Goal: Download file/media

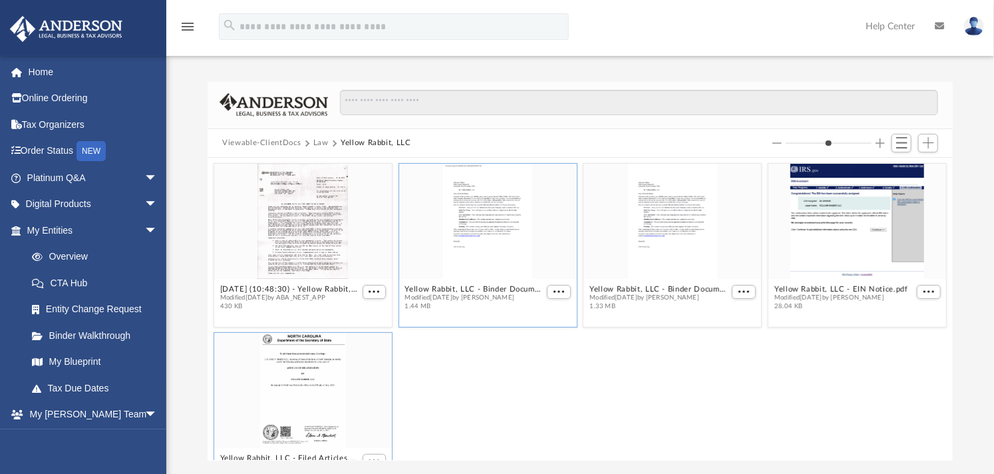
scroll to position [290, 734]
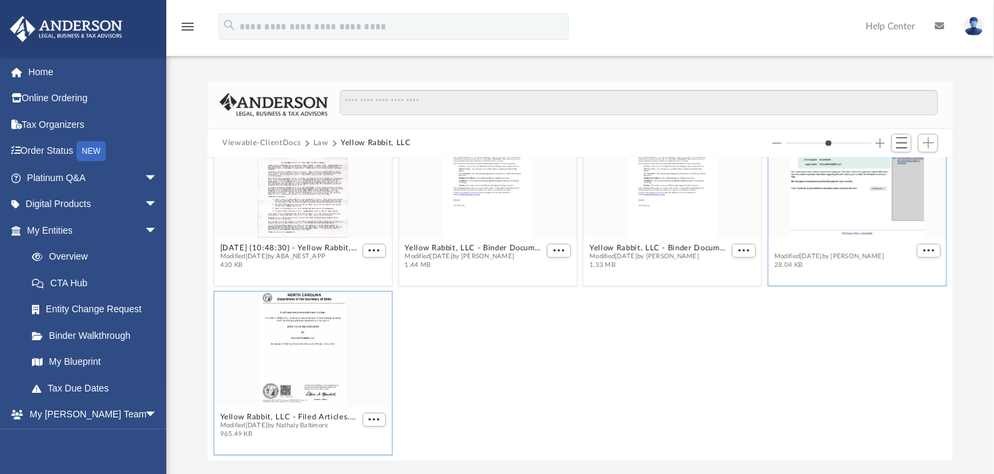
click at [833, 247] on figure "Yellow Rabbit, LLC - EIN Notice.pdf Modified Tue Jul 15 2025 by Samantha Turner…" at bounding box center [857, 198] width 178 height 152
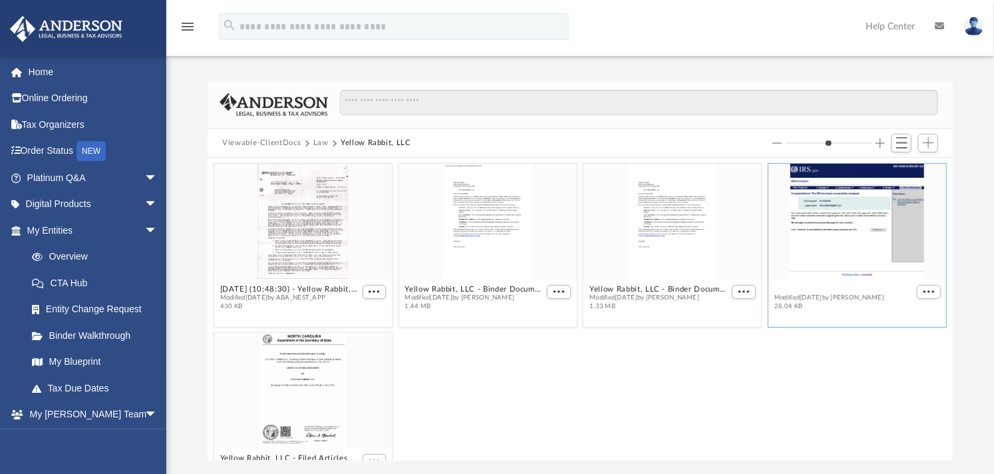
click at [809, 289] on button "Yellow Rabbit, LLC - EIN Notice.pdf" at bounding box center [841, 289] width 134 height 9
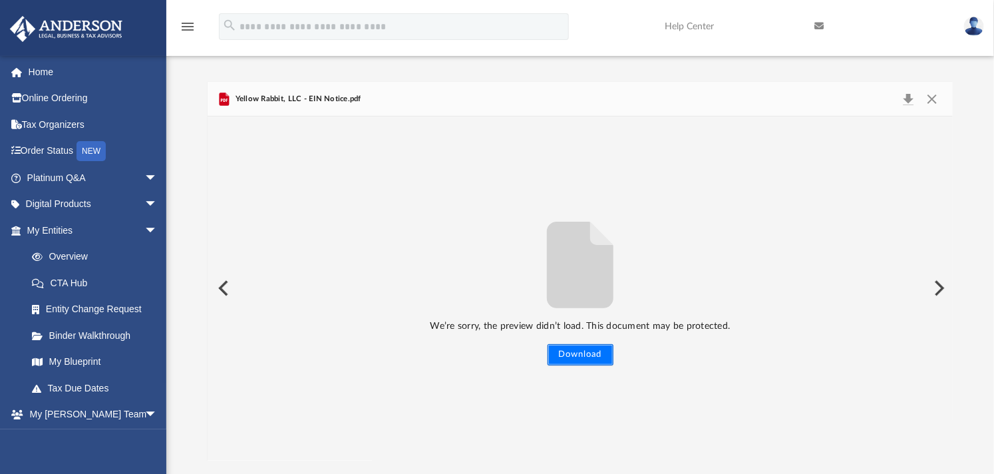
click at [602, 346] on button "Download" at bounding box center [581, 354] width 66 height 21
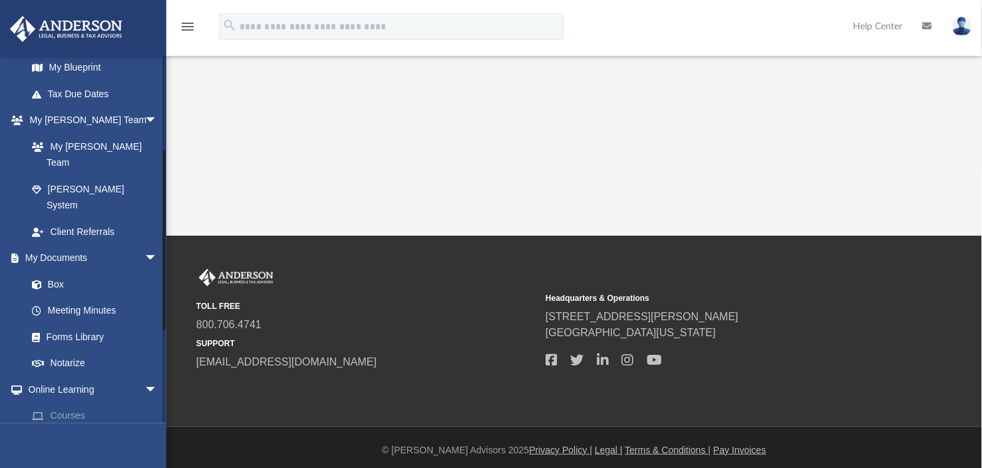
scroll to position [295, 0]
click at [51, 269] on link "Box" at bounding box center [98, 282] width 159 height 27
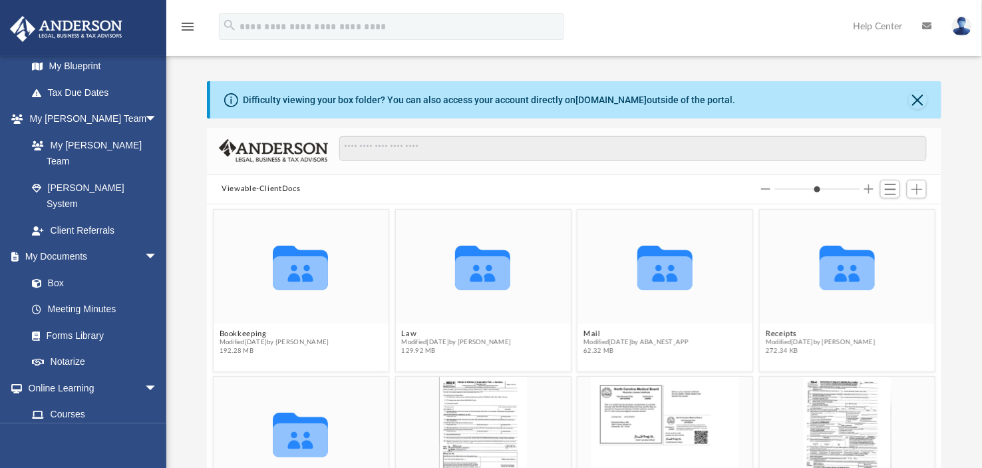
scroll to position [290, 722]
click at [918, 96] on button "Close" at bounding box center [918, 99] width 19 height 19
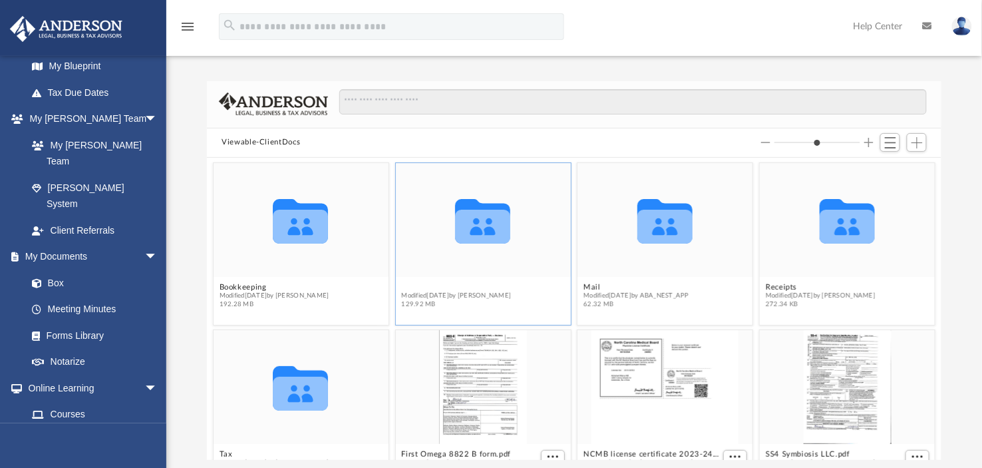
click at [406, 287] on button "Law" at bounding box center [457, 287] width 110 height 9
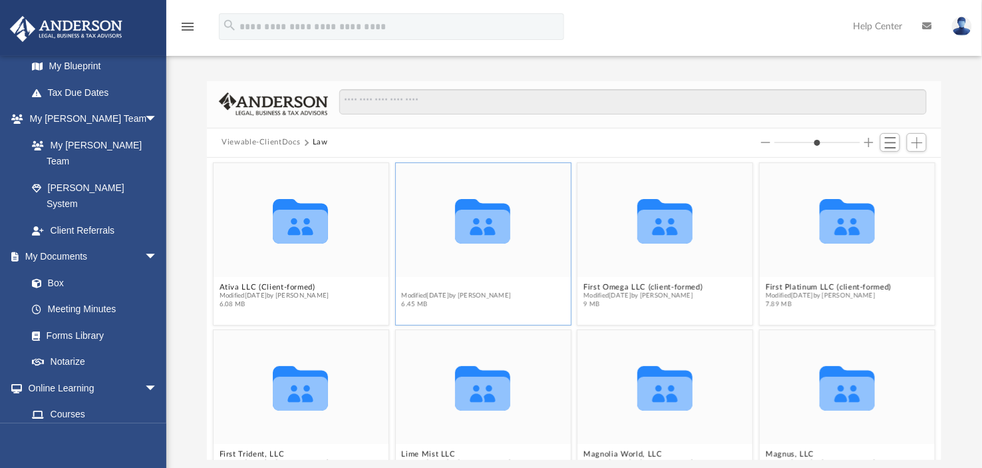
click at [407, 286] on button "Bonavista, LLC" at bounding box center [457, 287] width 110 height 9
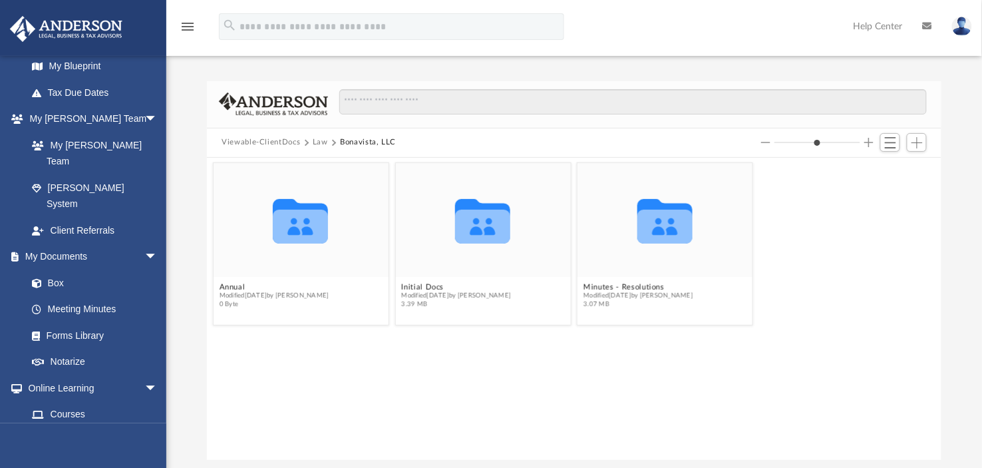
click at [320, 142] on button "Law" at bounding box center [320, 142] width 15 height 12
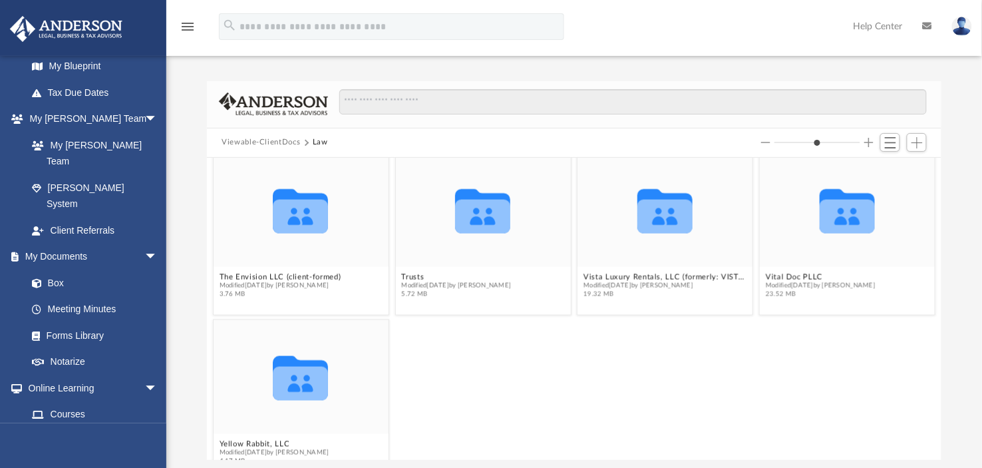
scroll to position [538, 0]
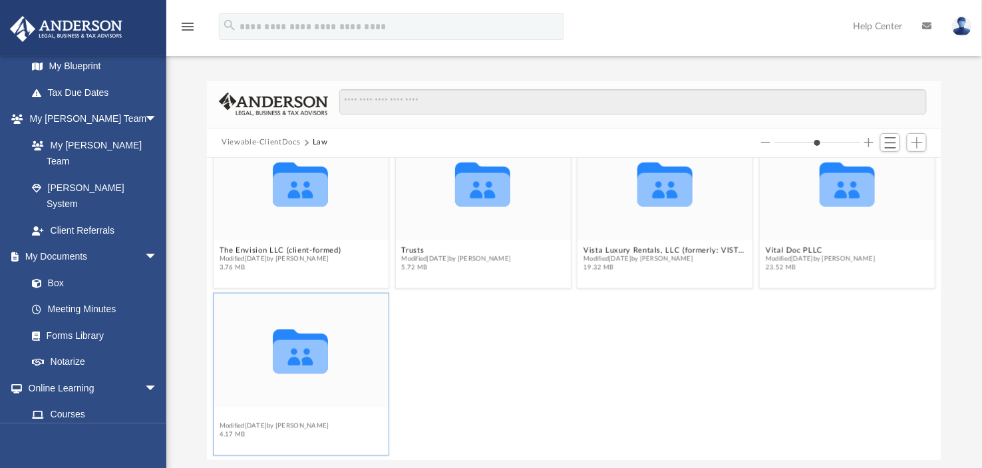
click at [277, 416] on div "Collaborated Folder Magnus, LLC Modified Wed Aug 6 2025 by Mercy Solon 2.44 MB …" at bounding box center [574, 309] width 734 height 302
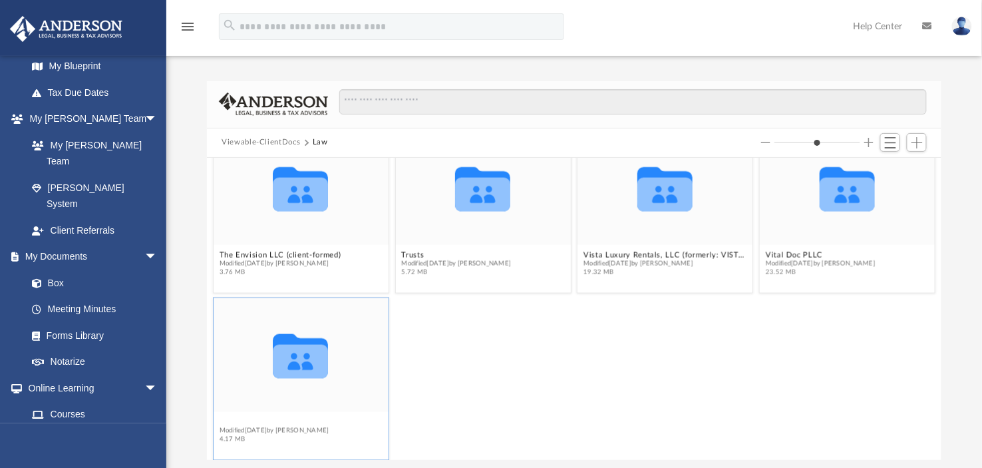
click at [243, 418] on button "Yellow Rabbit, LLC" at bounding box center [275, 422] width 110 height 9
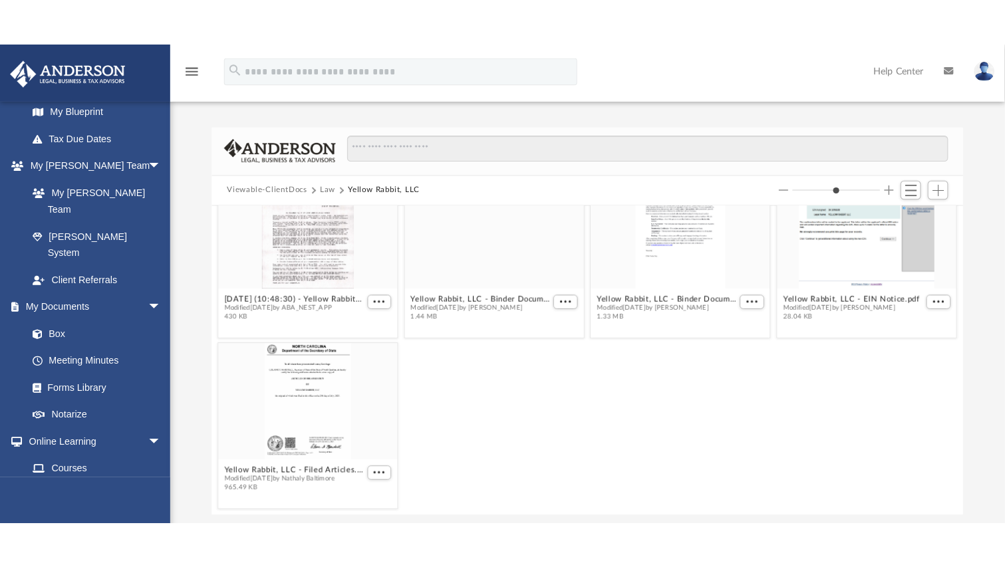
scroll to position [0, 0]
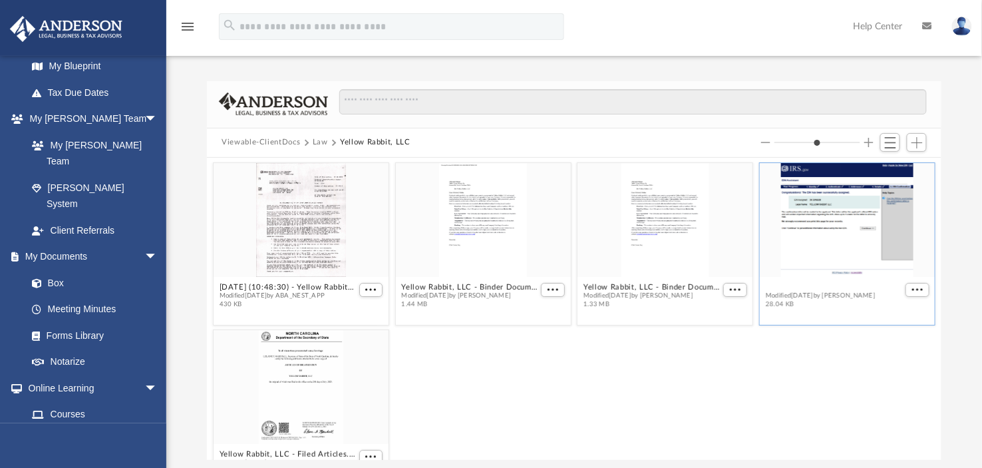
click at [847, 289] on button "Yellow Rabbit, LLC - EIN Notice.pdf" at bounding box center [833, 287] width 134 height 9
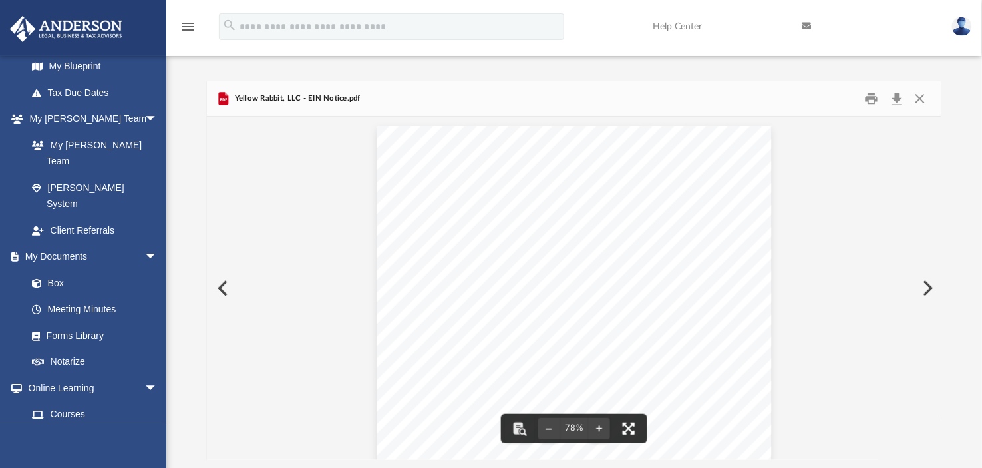
click at [632, 422] on button "File preview" at bounding box center [628, 428] width 29 height 29
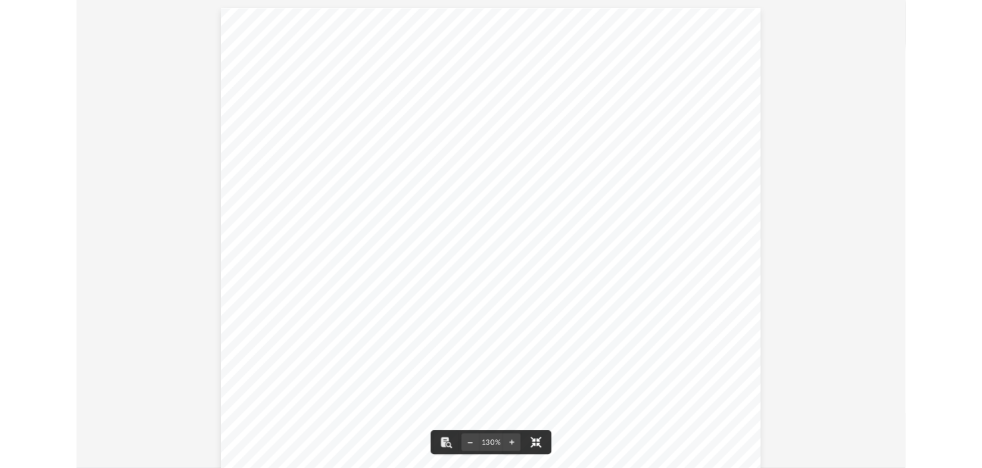
scroll to position [274, 0]
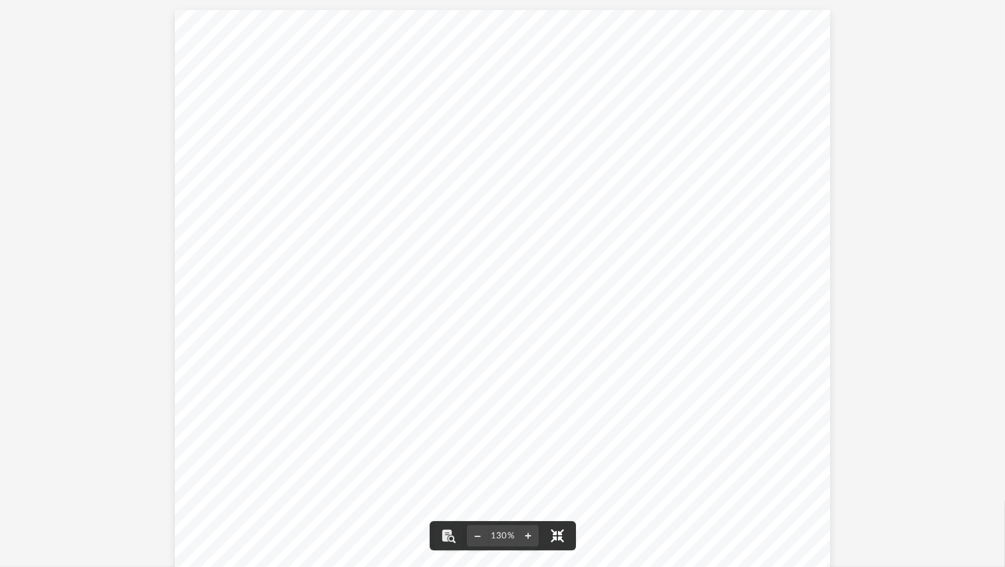
click at [543, 473] on button "File preview" at bounding box center [557, 536] width 29 height 29
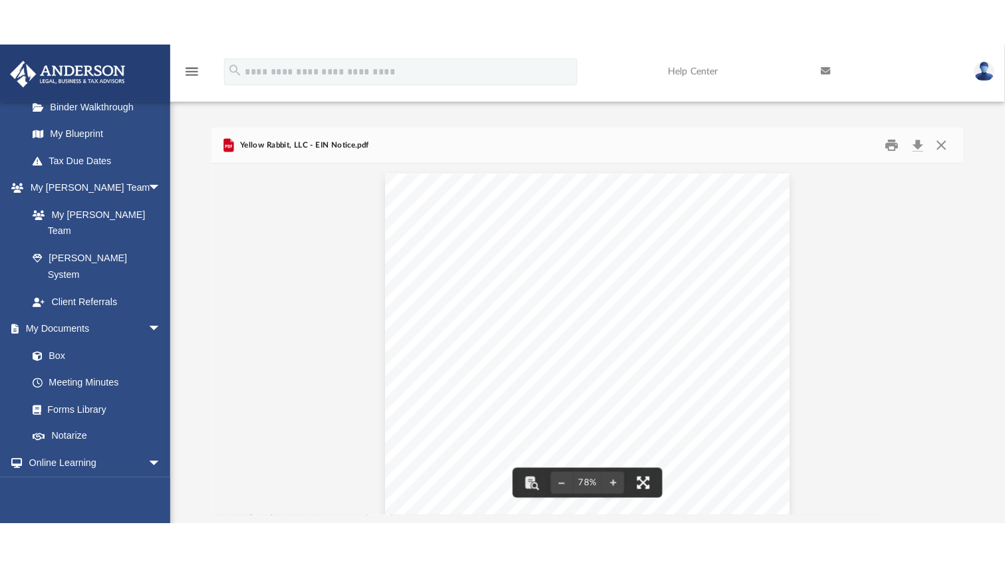
scroll to position [11, 11]
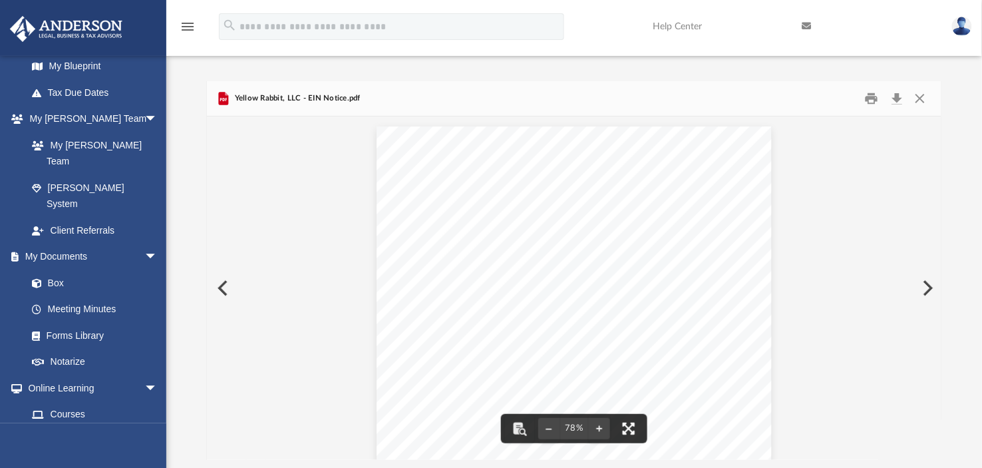
click at [630, 432] on button "File preview" at bounding box center [628, 428] width 29 height 29
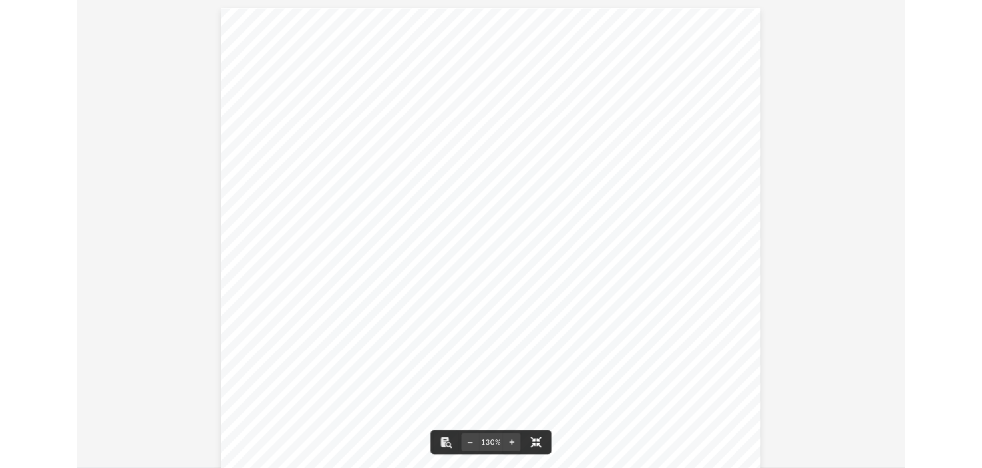
scroll to position [274, 0]
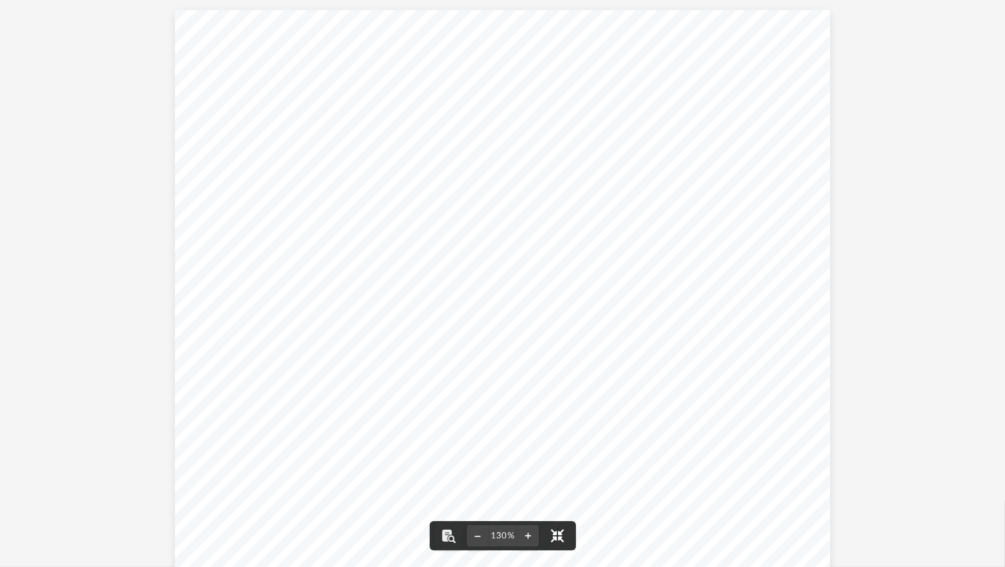
drag, startPoint x: 561, startPoint y: 524, endPoint x: 546, endPoint y: 454, distance: 71.7
click at [561, 473] on button "File preview" at bounding box center [557, 536] width 29 height 29
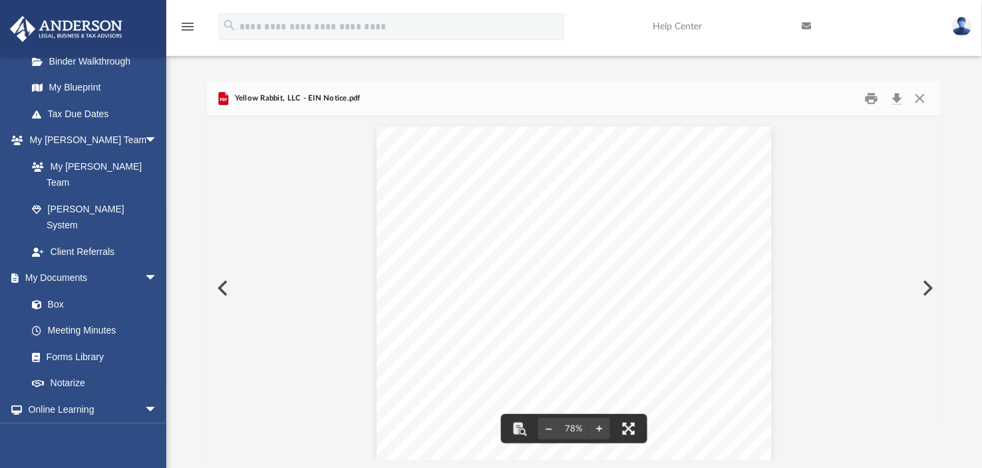
scroll to position [295, 0]
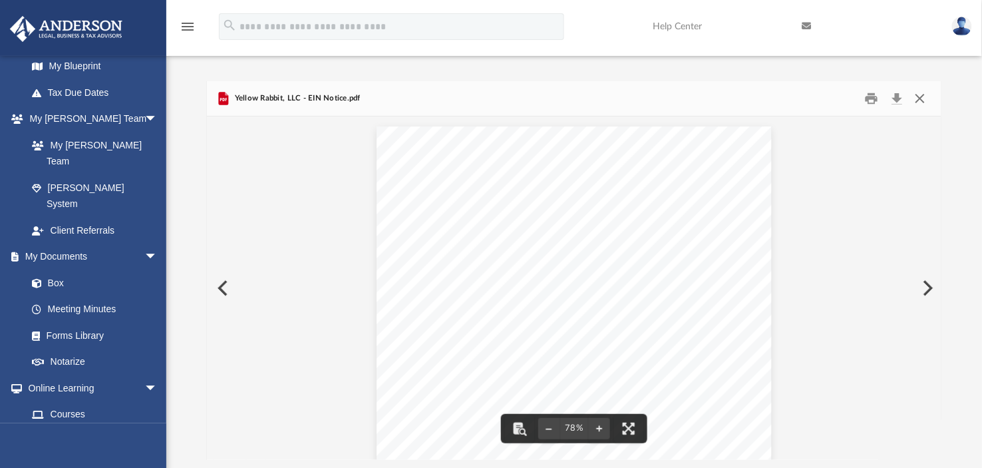
click at [922, 101] on button "Close" at bounding box center [920, 98] width 24 height 21
